Goal: Transaction & Acquisition: Book appointment/travel/reservation

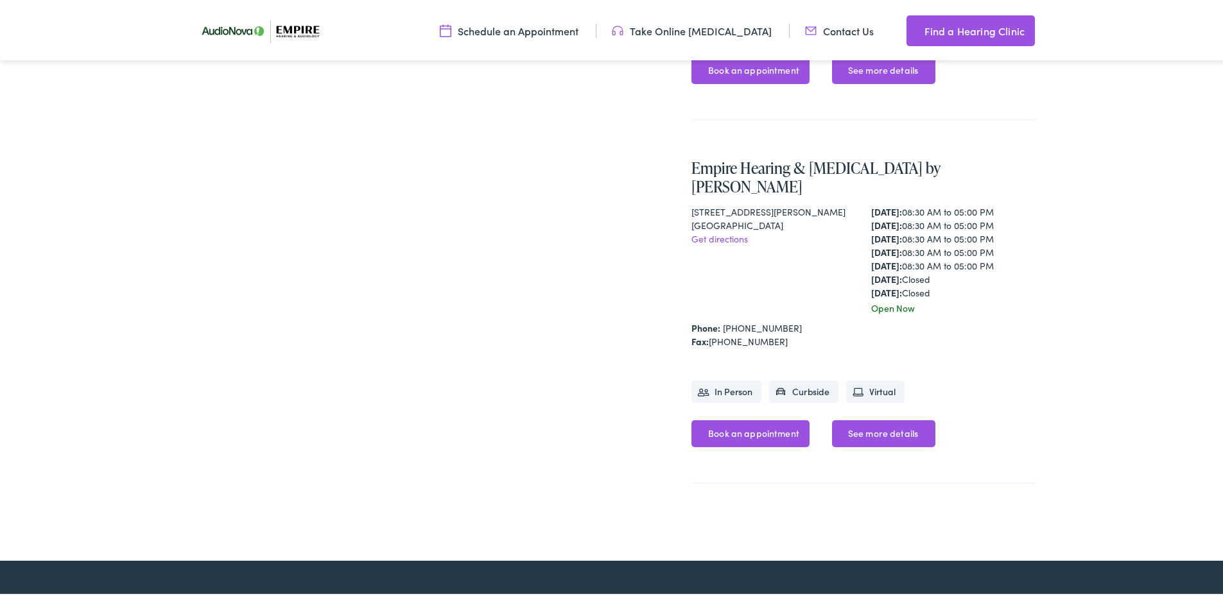
scroll to position [706, 0]
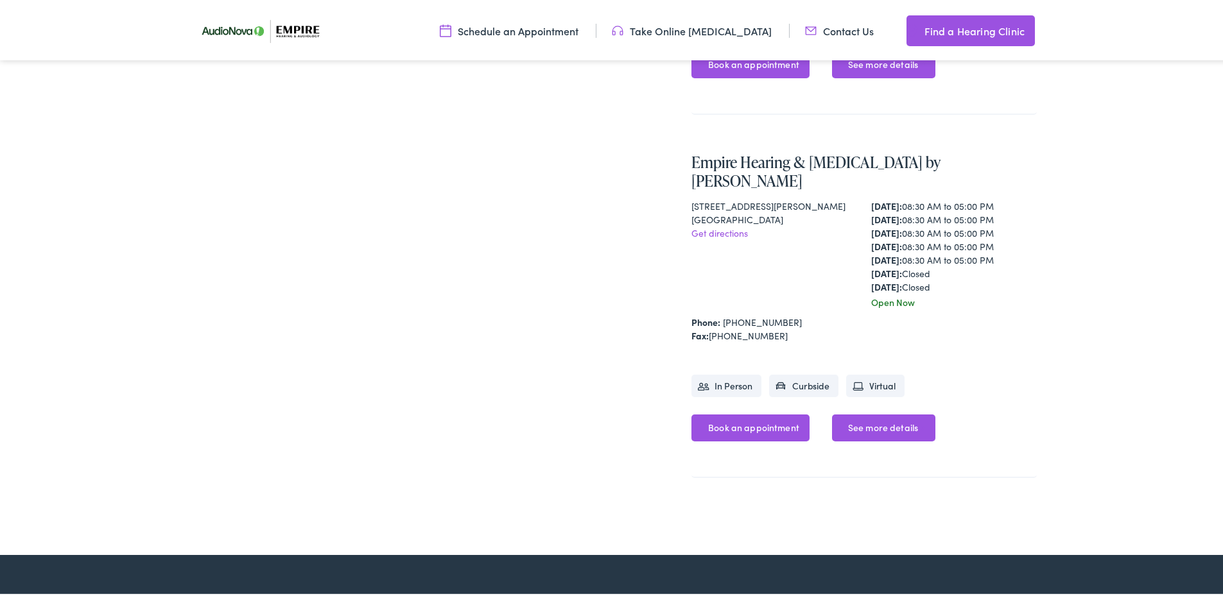
click at [750, 412] on link "Book an appointment" at bounding box center [750, 425] width 118 height 27
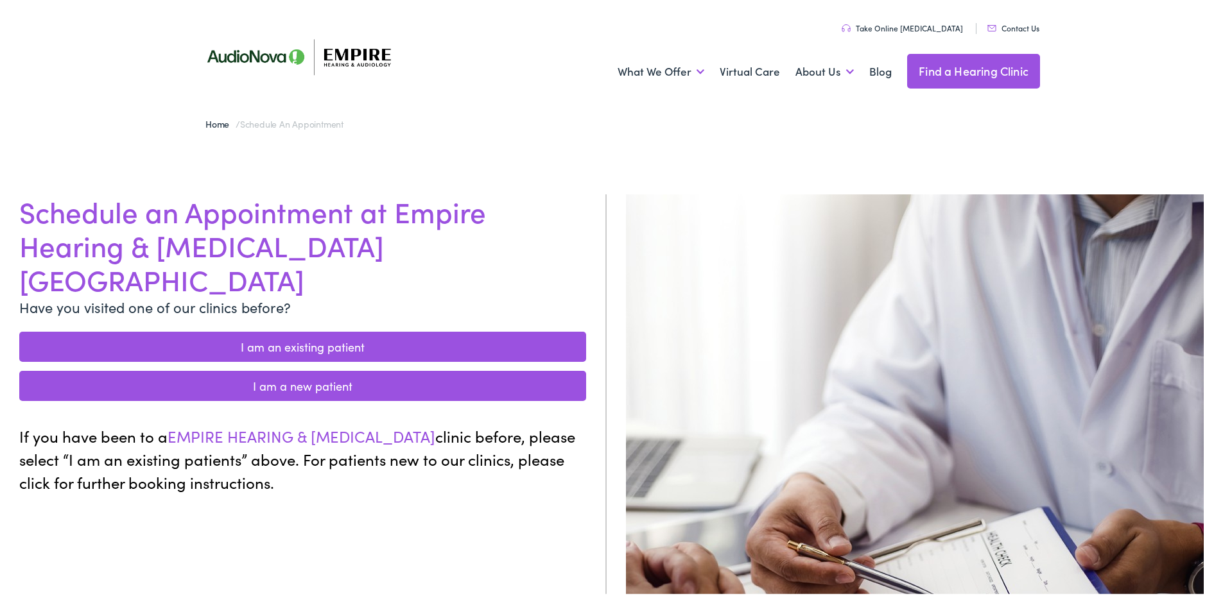
click at [289, 368] on link "I am a new patient" at bounding box center [302, 383] width 567 height 30
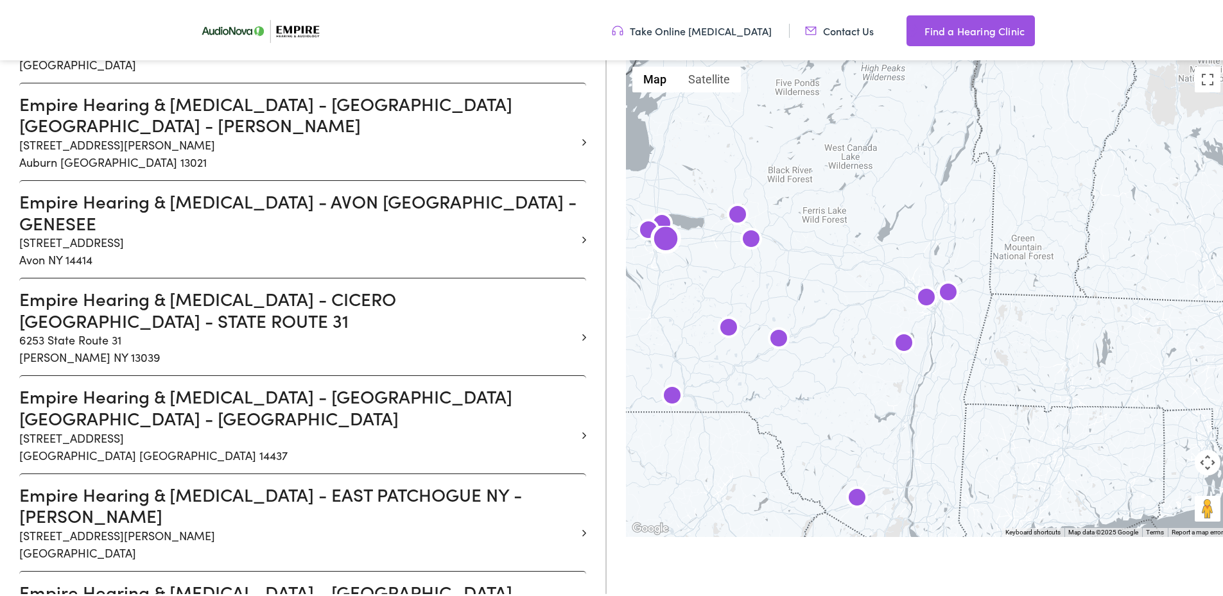
scroll to position [642, 0]
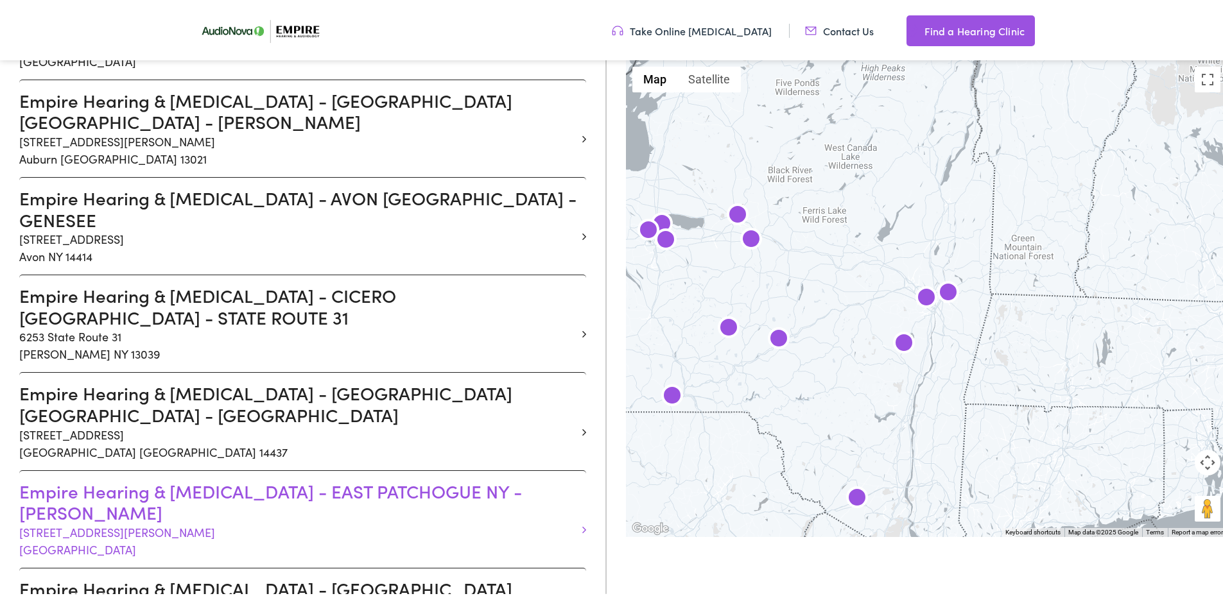
click at [340, 478] on h3 "Empire Hearing & Audiology - EAST PATCHOGUE NY - SILLS" at bounding box center [297, 499] width 557 height 43
